Goal: Information Seeking & Learning: Find specific fact

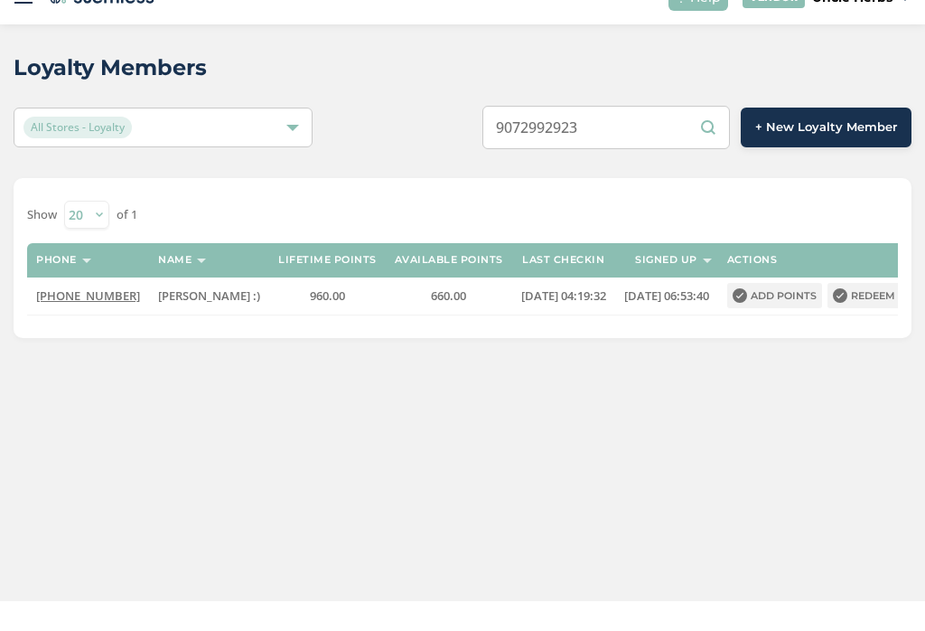
scroll to position [58, 0]
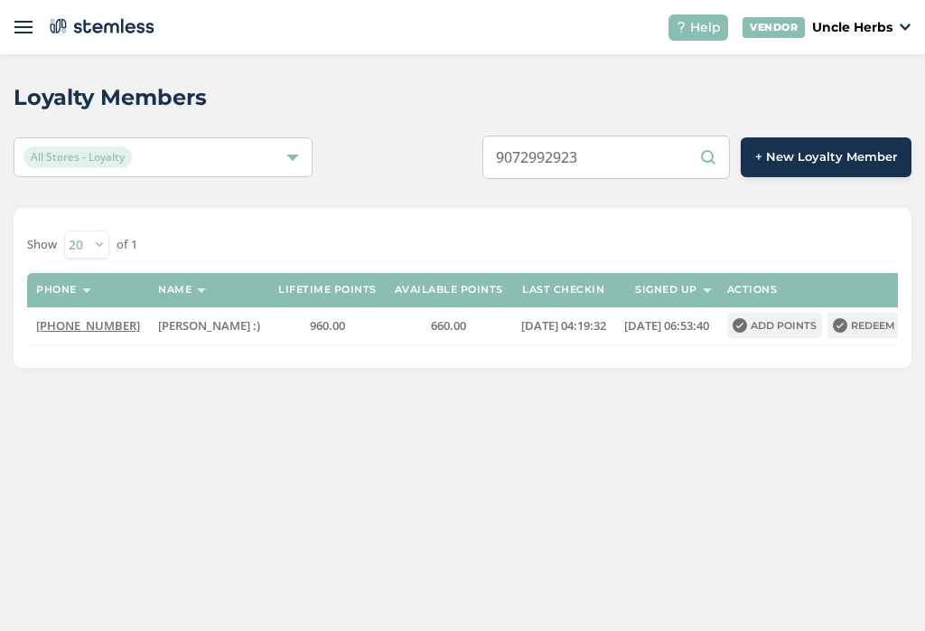
click at [671, 136] on input "9072992923" at bounding box center [607, 157] width 248 height 43
type input "9"
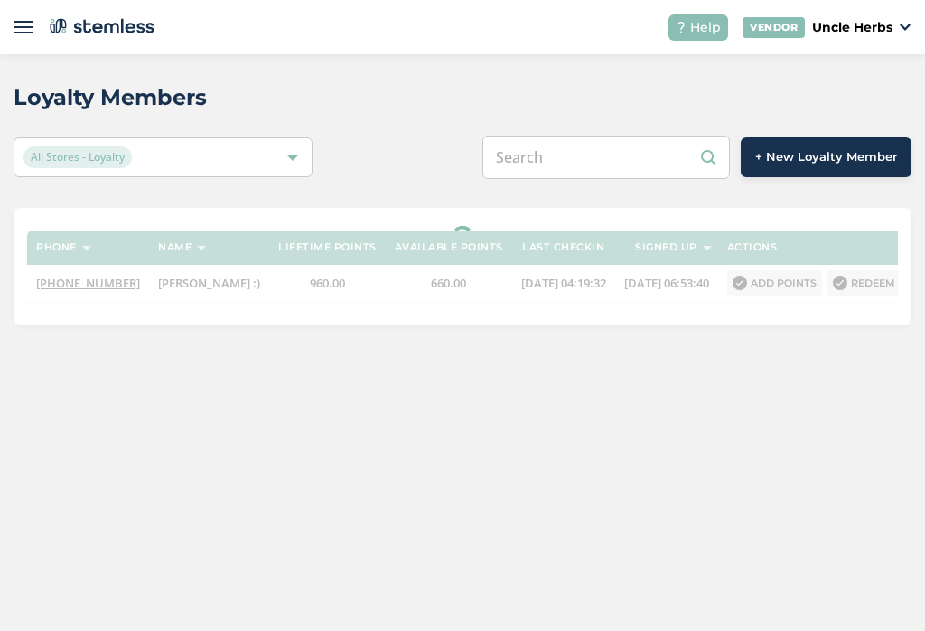
click at [618, 136] on input "text" at bounding box center [607, 157] width 248 height 43
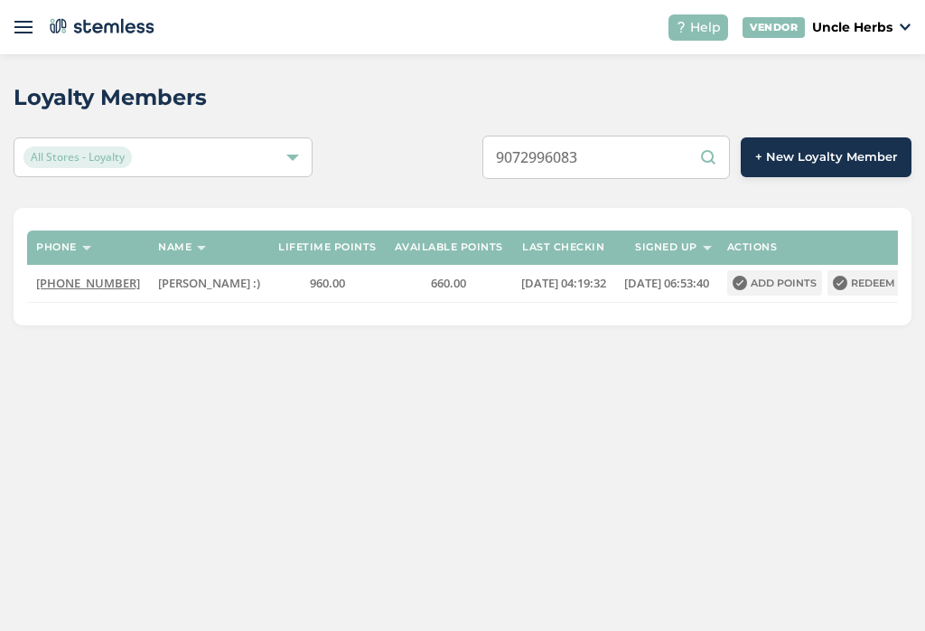
click at [441, 153] on div "Loyalty Members All Stores - Loyalty 9072996083 + New Loyalty Member Phone Name…" at bounding box center [462, 203] width 925 height 298
click at [661, 136] on input "9072996083" at bounding box center [607, 157] width 248 height 43
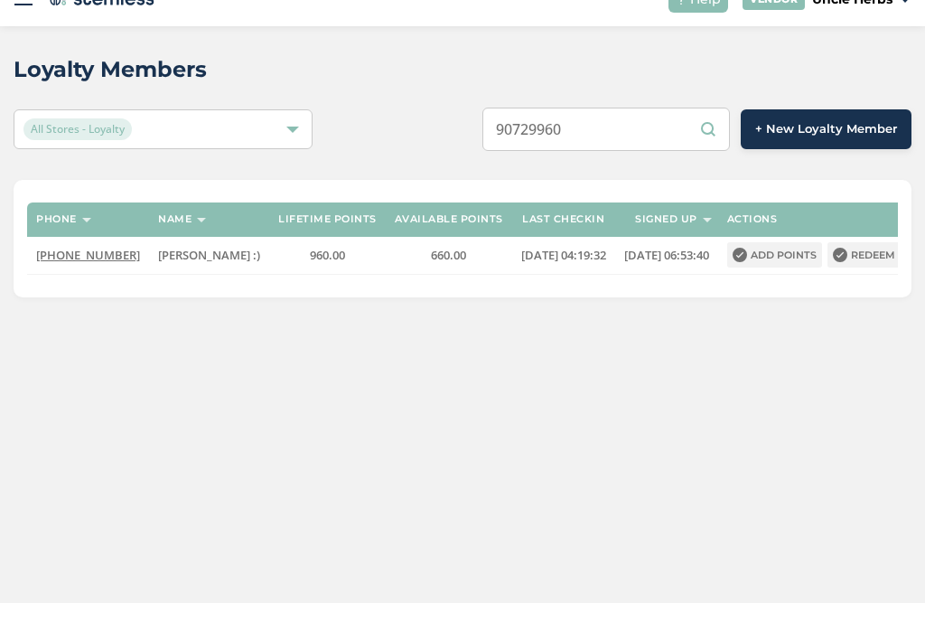
type input "90729960"
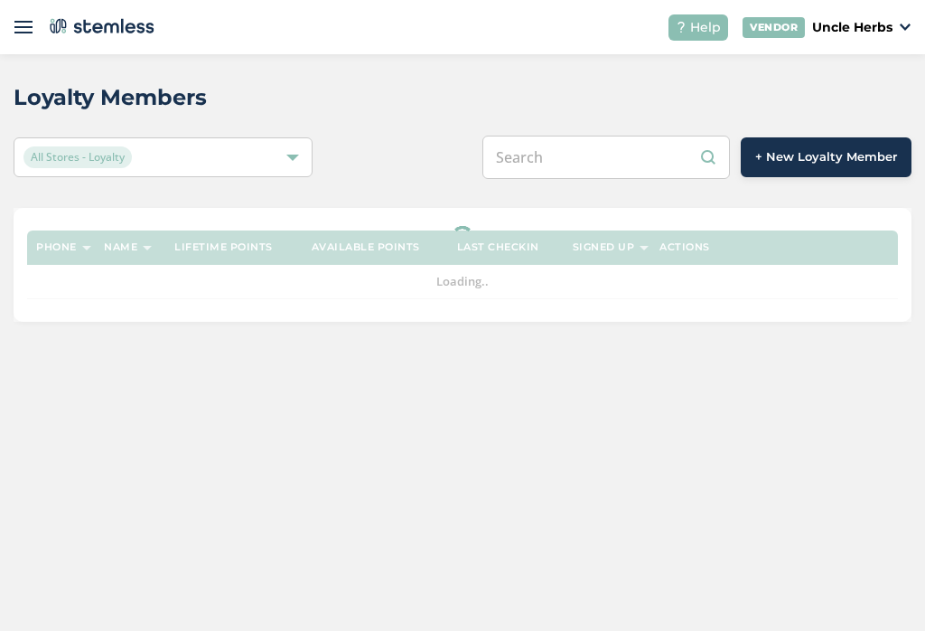
click at [640, 161] on input "text" at bounding box center [607, 157] width 248 height 43
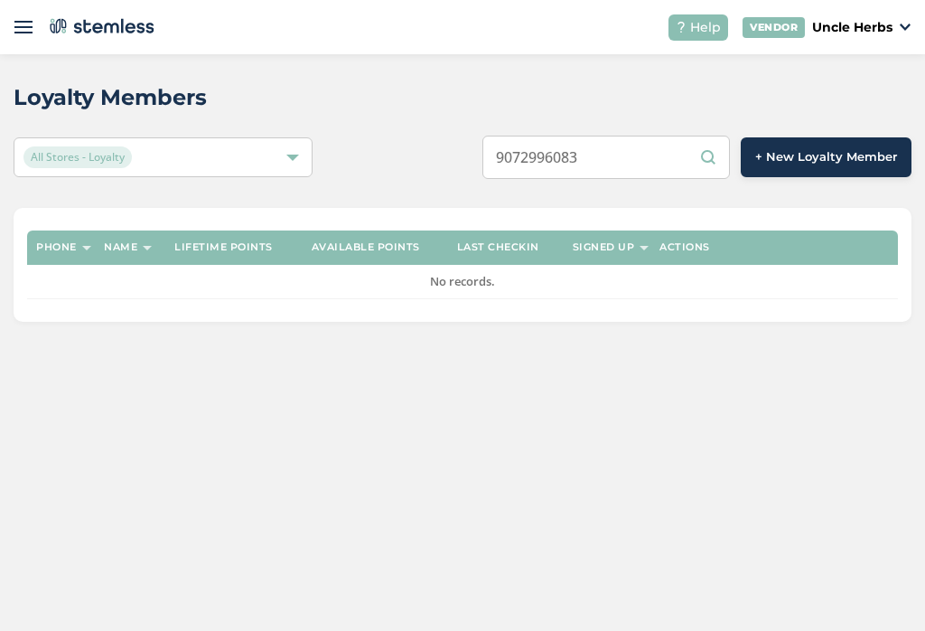
click at [652, 159] on input "9072996083" at bounding box center [607, 157] width 248 height 43
type input "90729960"
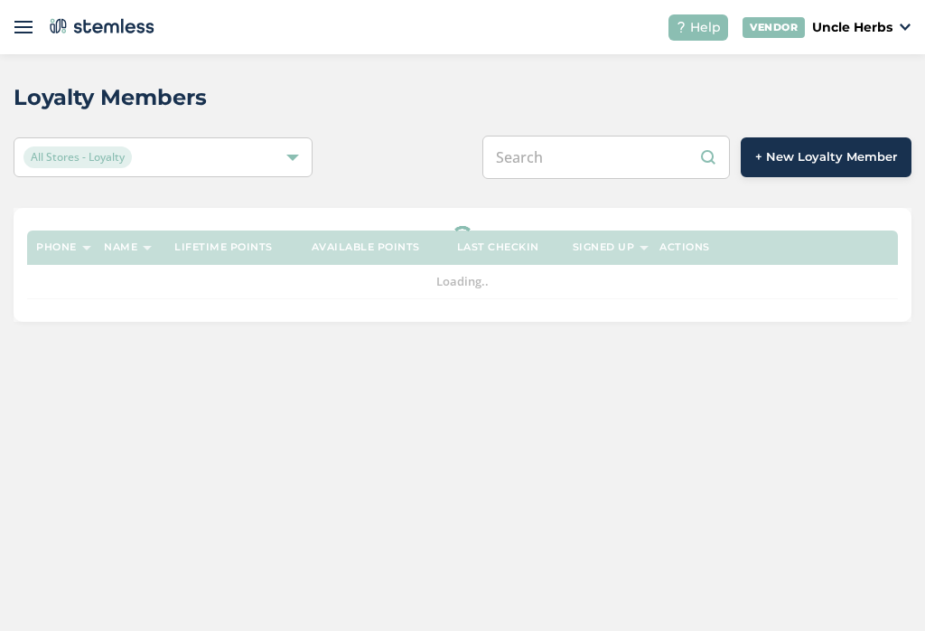
click at [629, 161] on input "text" at bounding box center [607, 157] width 248 height 43
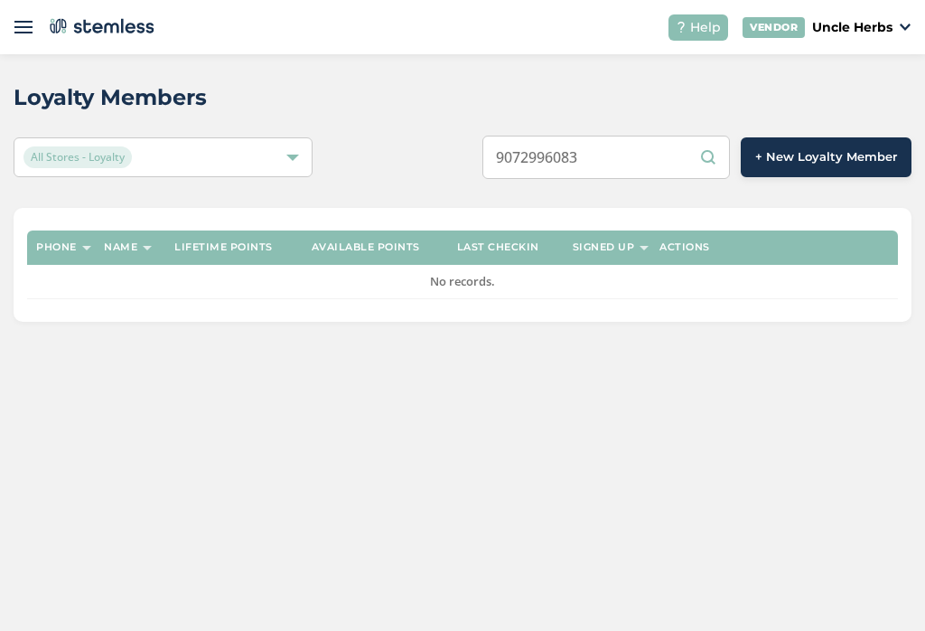
click at [658, 163] on input "9072996083" at bounding box center [607, 157] width 248 height 43
type input "907299"
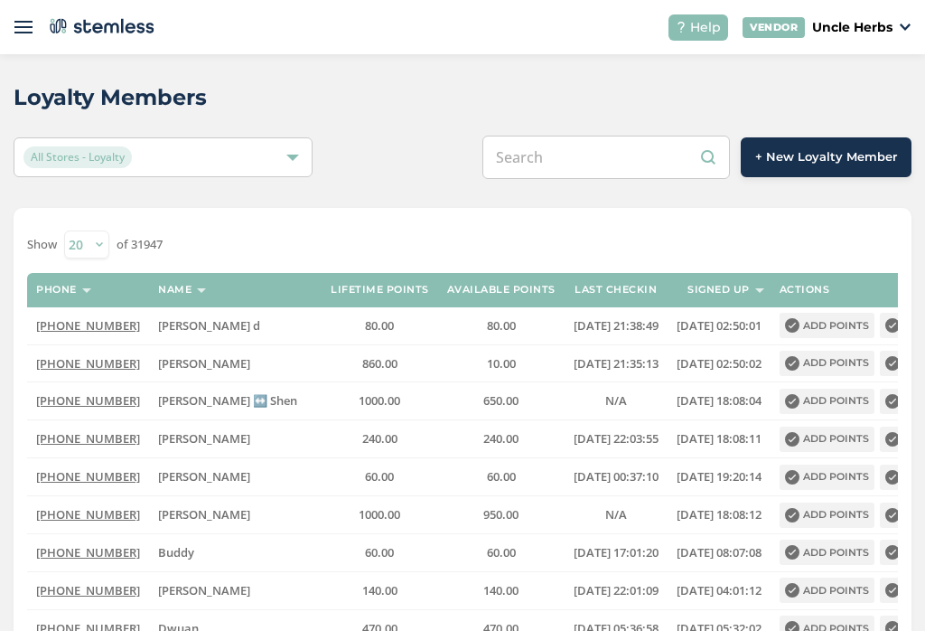
click at [622, 173] on input "text" at bounding box center [607, 157] width 248 height 43
type input "9072996083"
